Goal: Contribute content

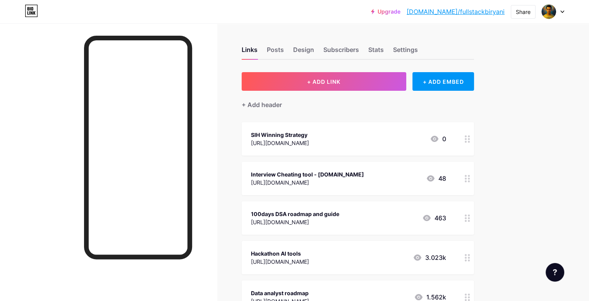
click at [394, 79] on button "+ ADD LINK" at bounding box center [324, 81] width 165 height 19
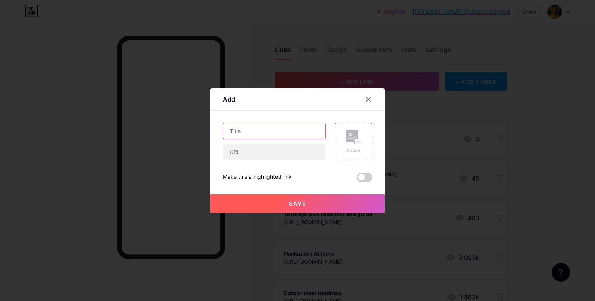
click at [273, 129] on input "text" at bounding box center [274, 130] width 102 height 15
type input "Detailed Job Ready Roadmap"
click at [255, 153] on input "text" at bounding box center [274, 151] width 102 height 15
paste input "[URL][DOMAIN_NAME]"
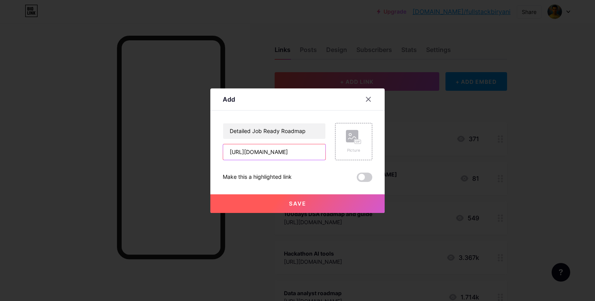
type input "[URL][DOMAIN_NAME]"
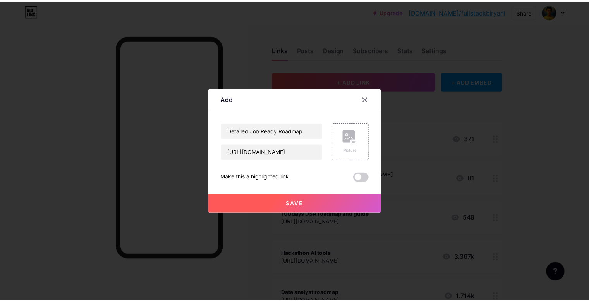
scroll to position [0, 0]
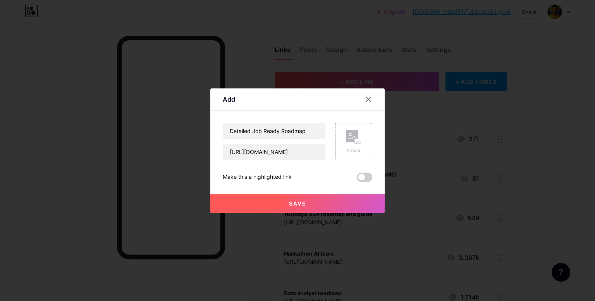
click at [269, 202] on button "Save" at bounding box center [297, 203] width 174 height 19
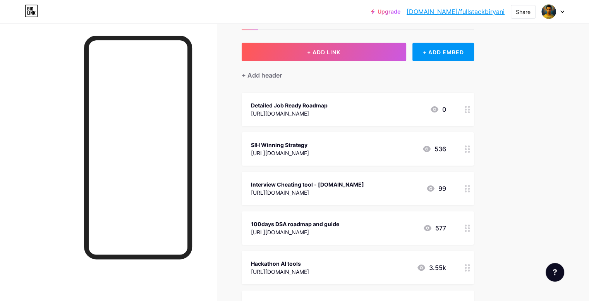
scroll to position [30, 0]
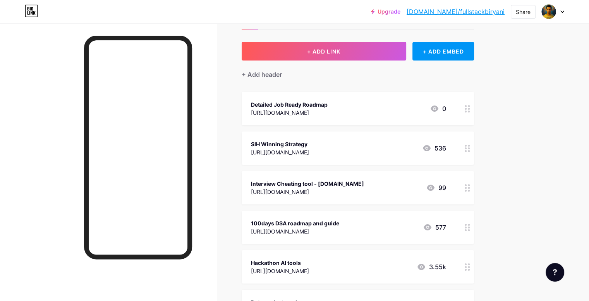
click at [364, 186] on div "Interview Cheating tool - [DOMAIN_NAME]" at bounding box center [307, 183] width 113 height 8
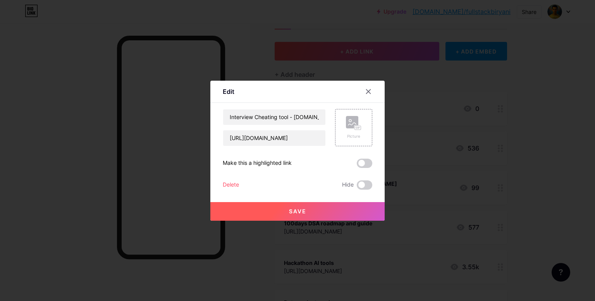
click at [228, 185] on div "Delete" at bounding box center [231, 184] width 16 height 9
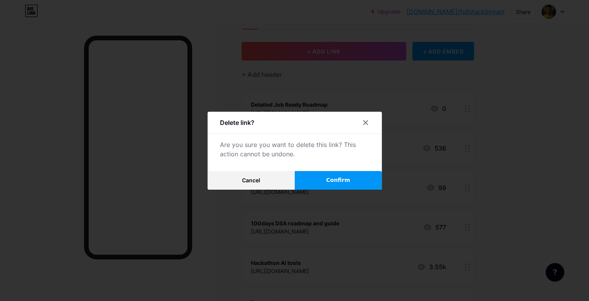
click at [313, 179] on button "Confirm" at bounding box center [338, 180] width 87 height 19
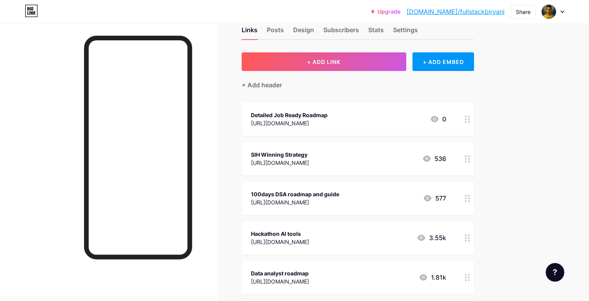
scroll to position [0, 0]
